Goal: Information Seeking & Learning: Understand process/instructions

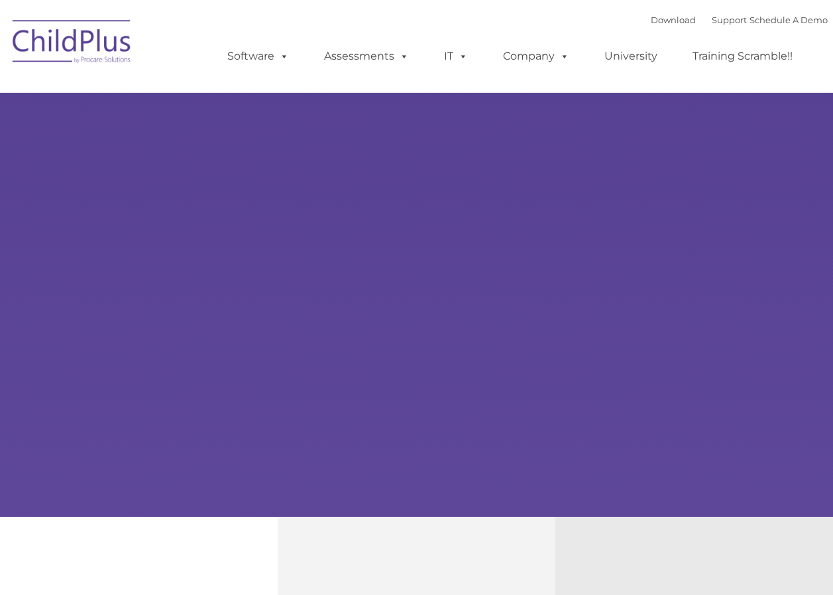
type input ""
select select "MEDIUM"
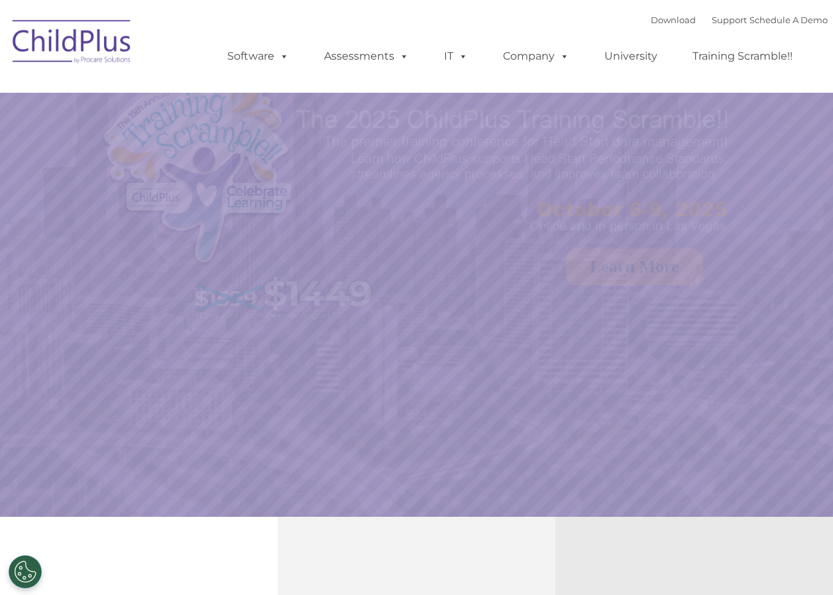
select select "MEDIUM"
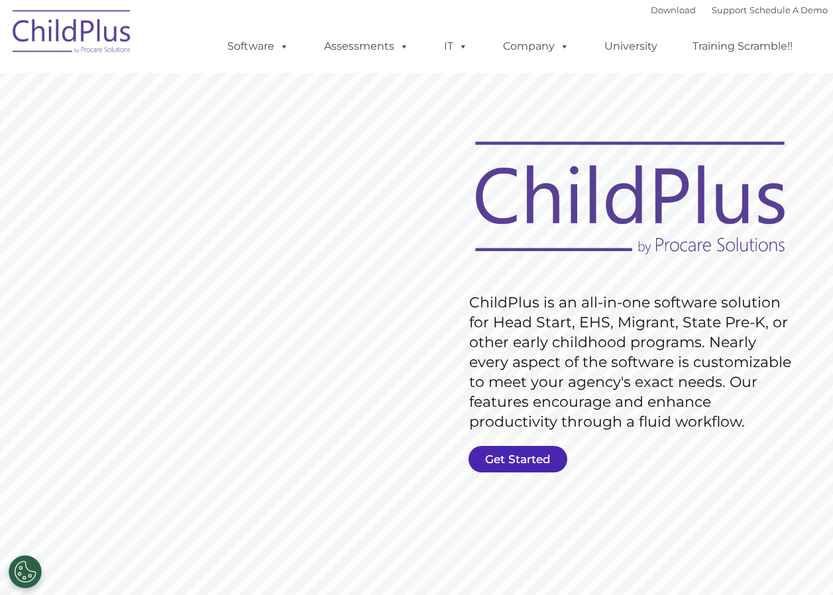
click at [527, 459] on link "Get Started" at bounding box center [518, 459] width 99 height 27
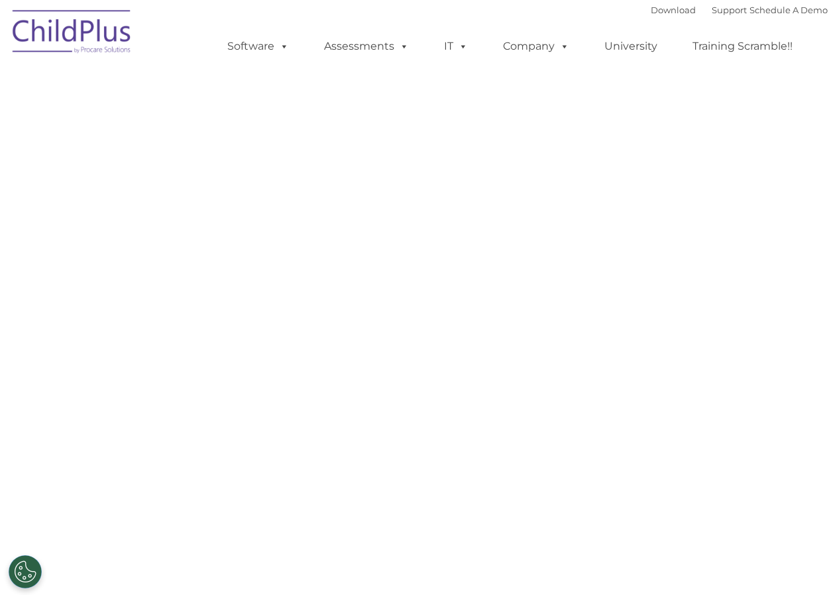
select select "MEDIUM"
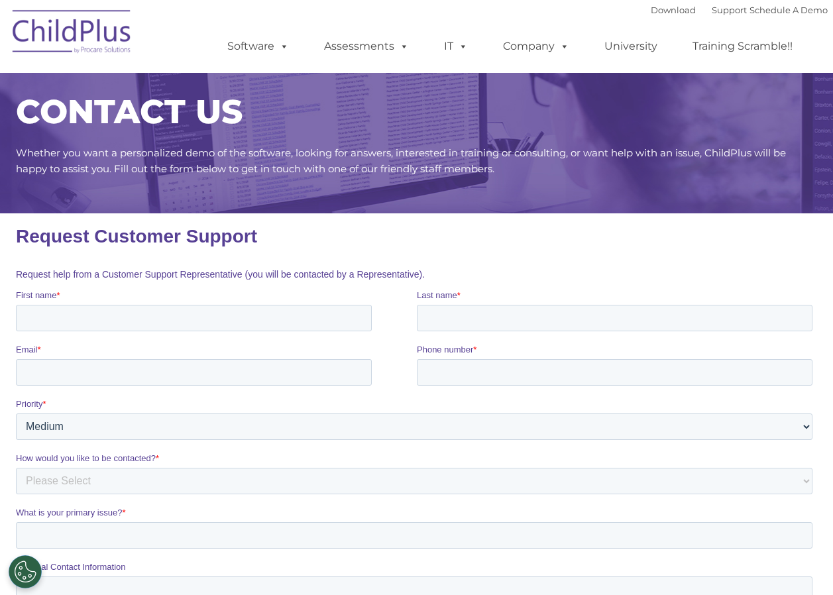
scroll to position [27, 0]
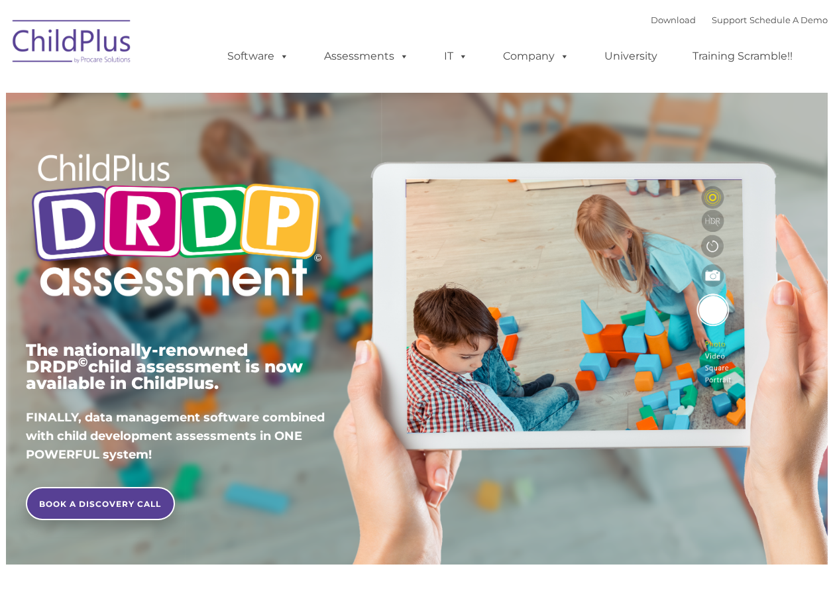
type input ""
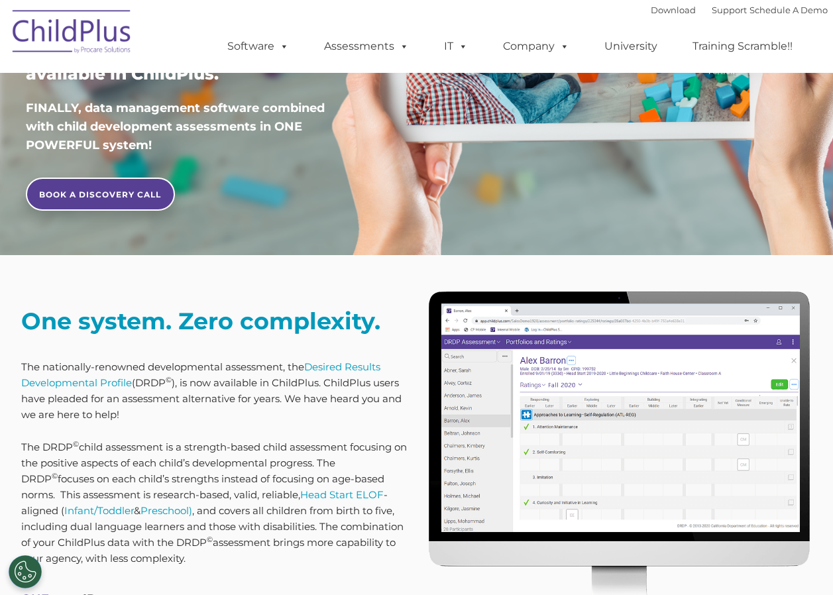
scroll to position [353, 0]
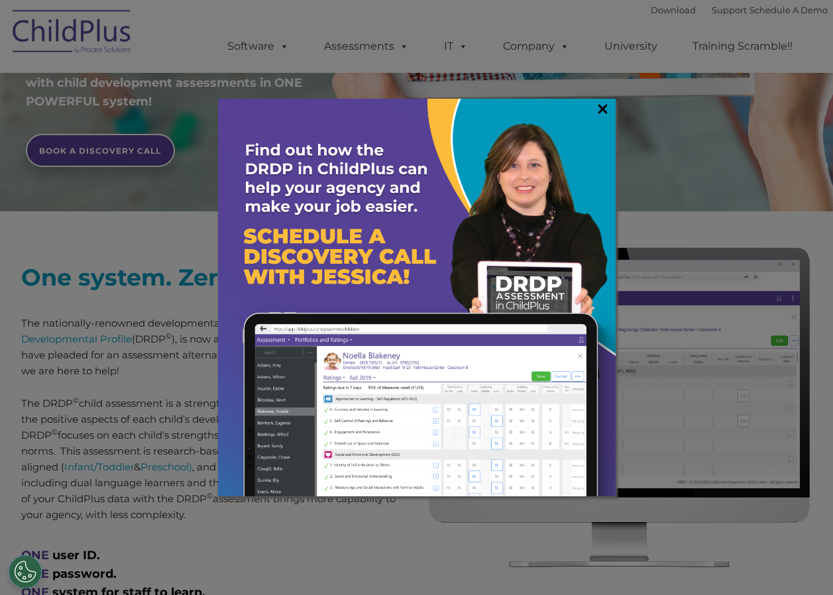
click at [600, 107] on link "×" at bounding box center [602, 108] width 15 height 13
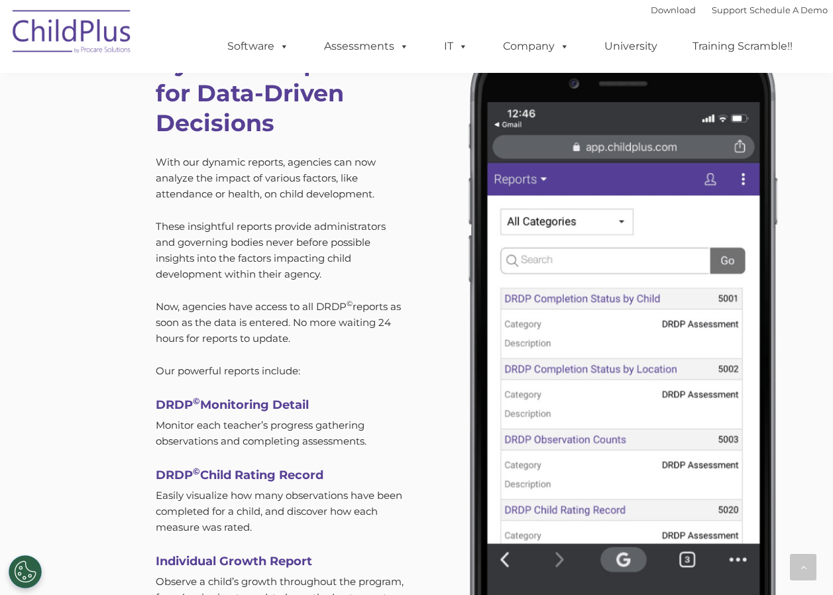
scroll to position [3754, 0]
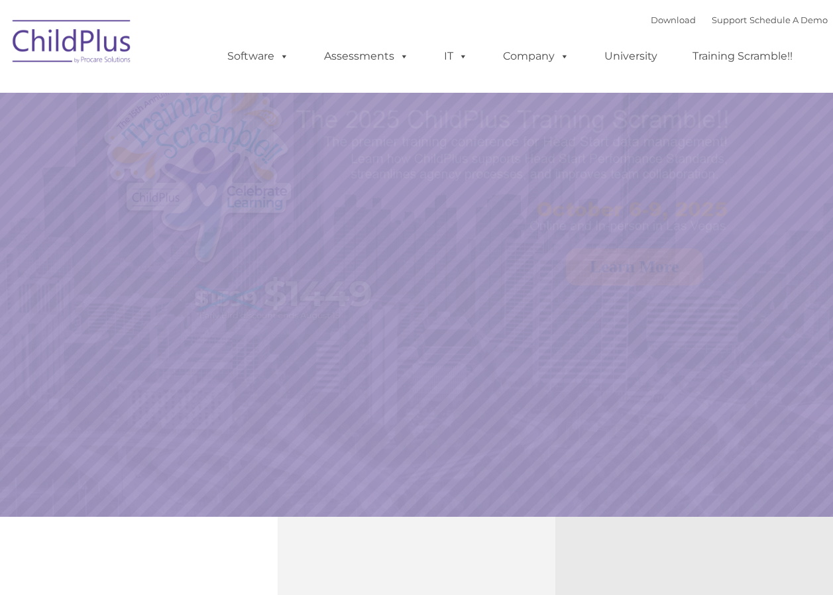
select select "MEDIUM"
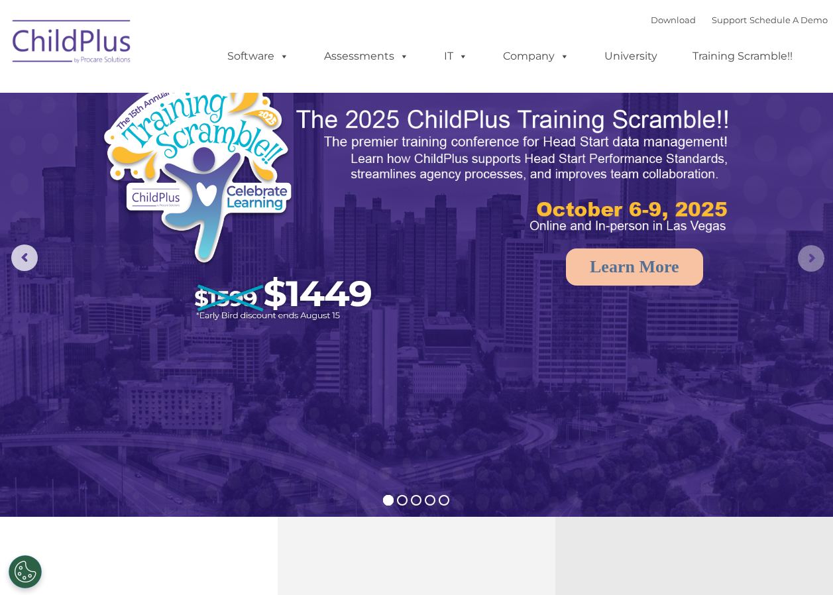
click at [805, 262] on rs-arrow at bounding box center [811, 258] width 27 height 27
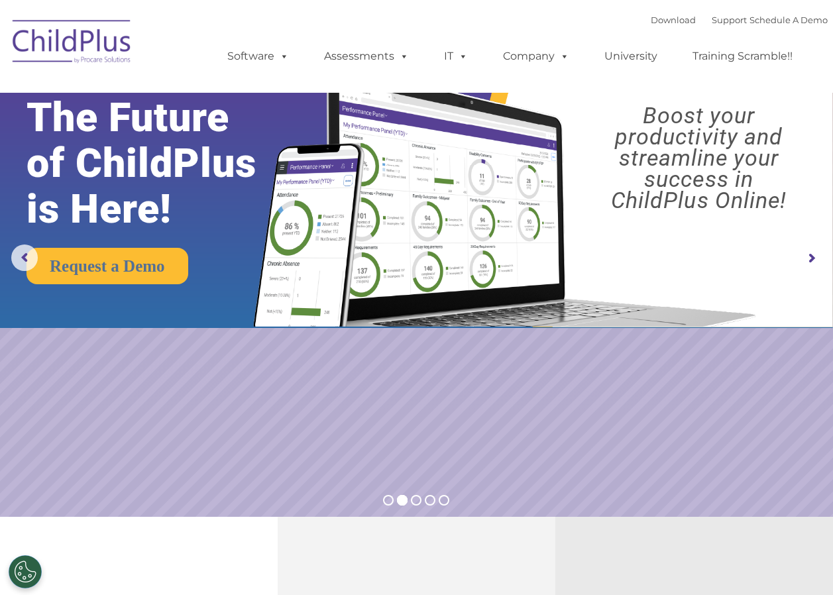
click at [805, 262] on rs-arrow at bounding box center [811, 258] width 27 height 27
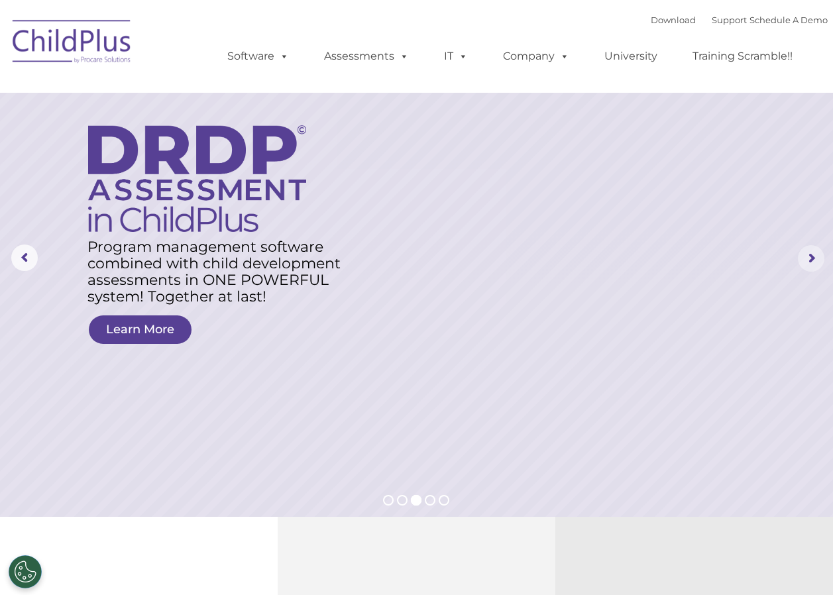
click at [808, 262] on rs-arrow at bounding box center [811, 258] width 27 height 27
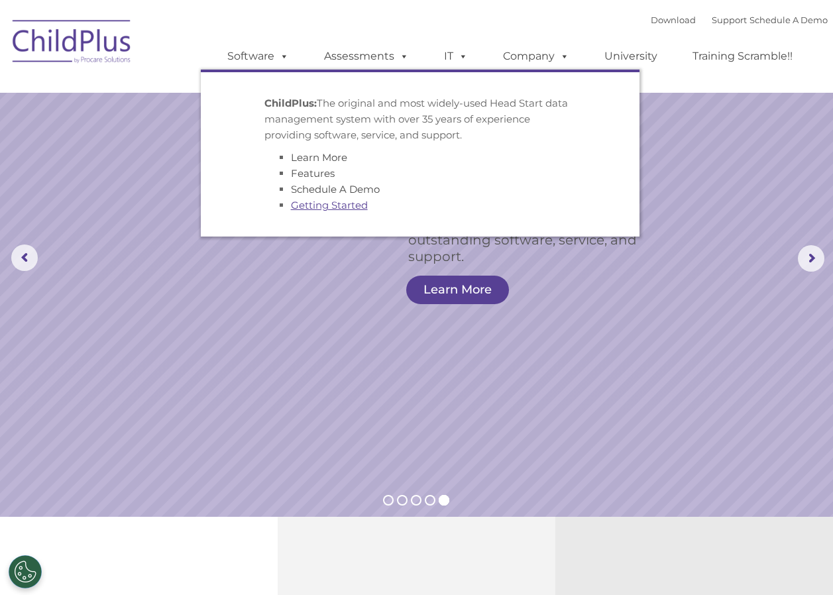
click at [308, 201] on link "Getting Started" at bounding box center [329, 205] width 77 height 13
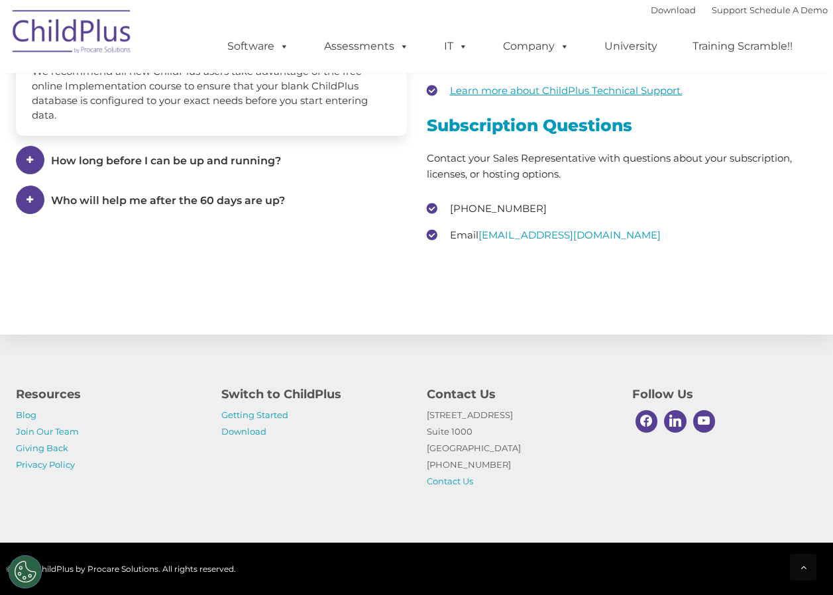
scroll to position [1981, 0]
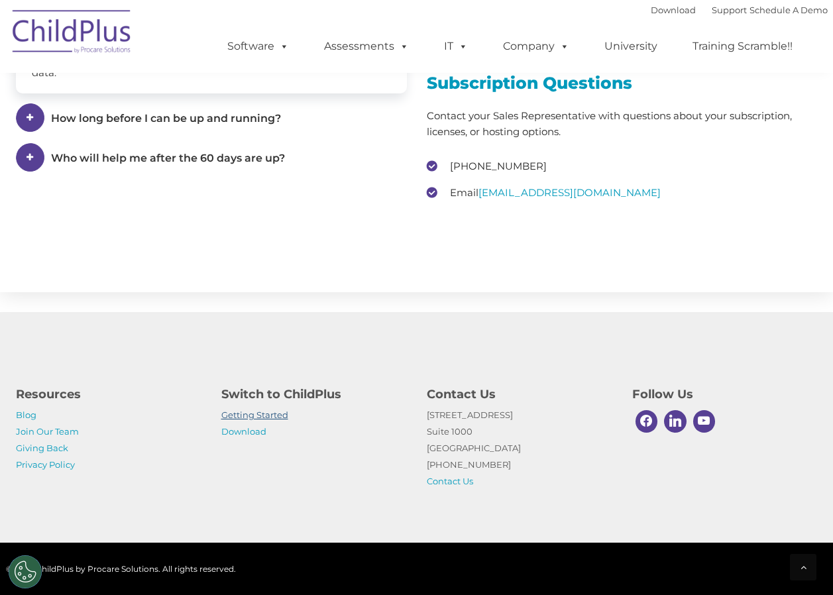
click at [261, 419] on link "Getting Started" at bounding box center [254, 415] width 67 height 11
